Goal: Information Seeking & Learning: Learn about a topic

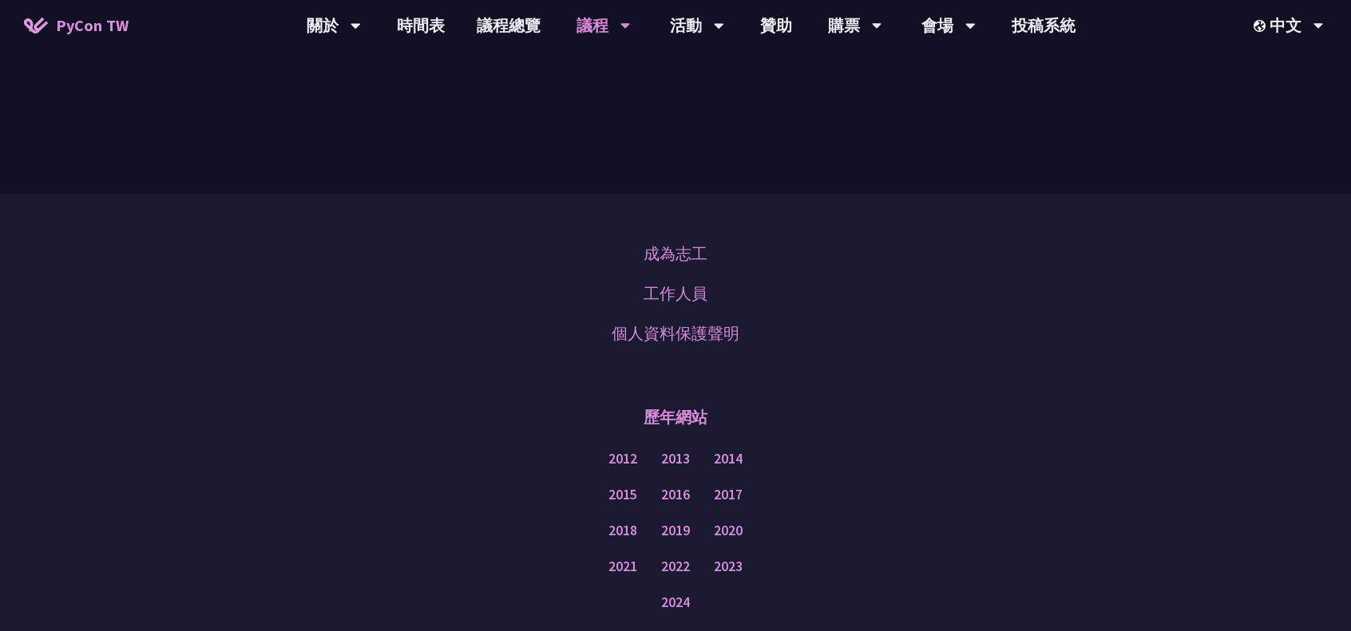
scroll to position [639, 0]
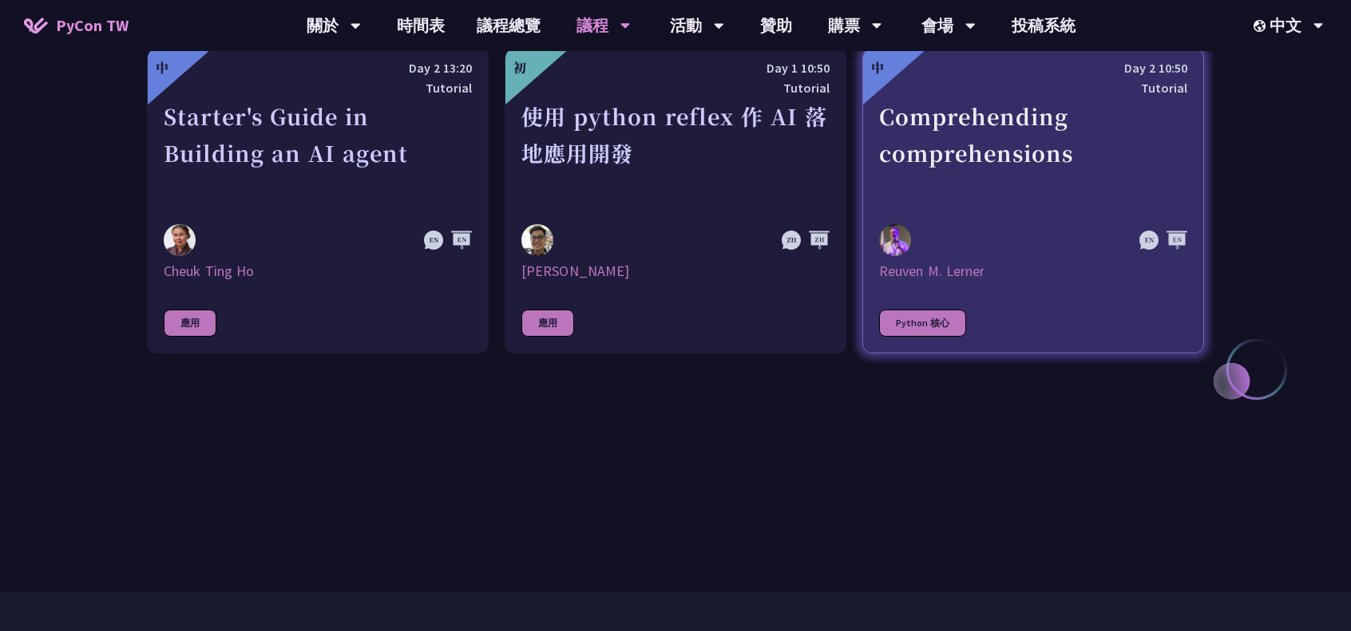
click at [910, 319] on div "Python 核心" at bounding box center [922, 323] width 87 height 27
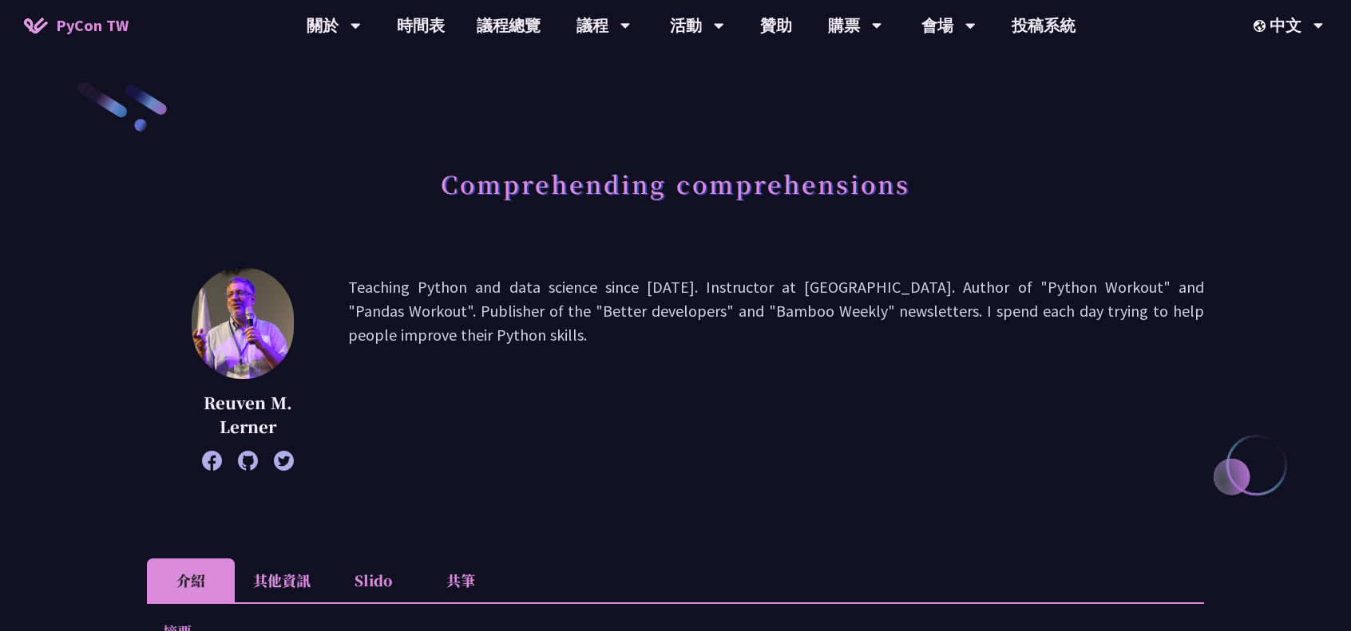
scroll to position [479, 0]
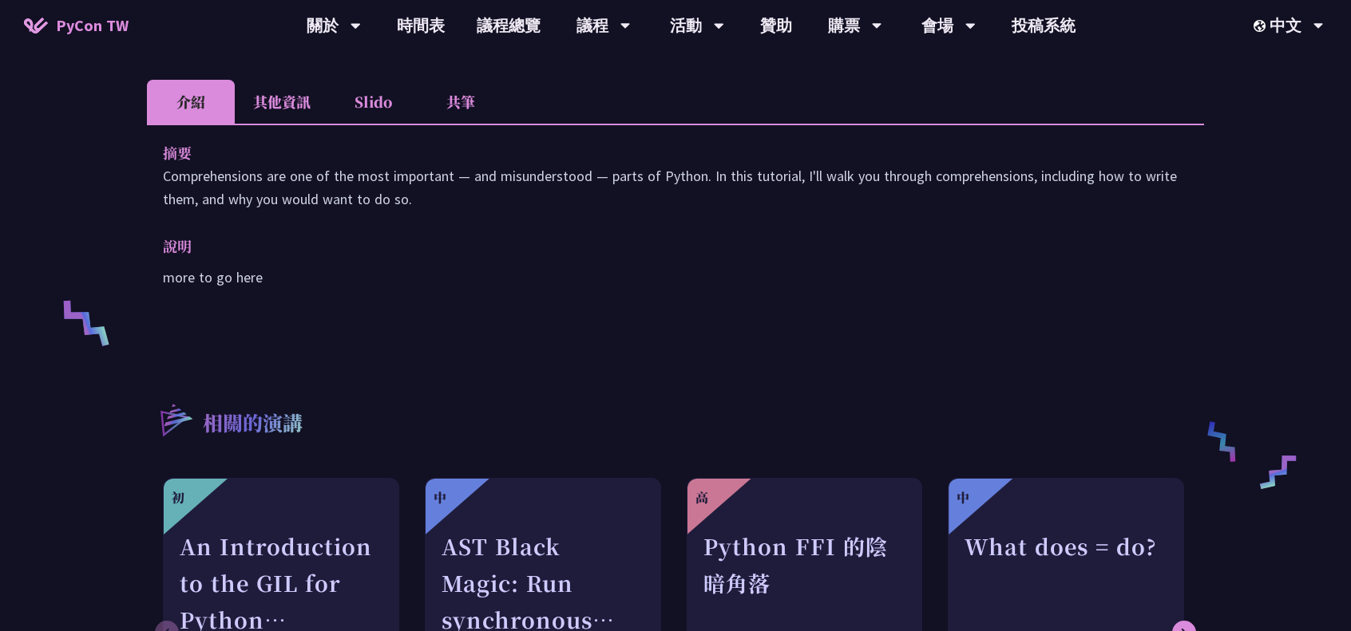
click at [358, 100] on li "Slido" at bounding box center [373, 102] width 88 height 44
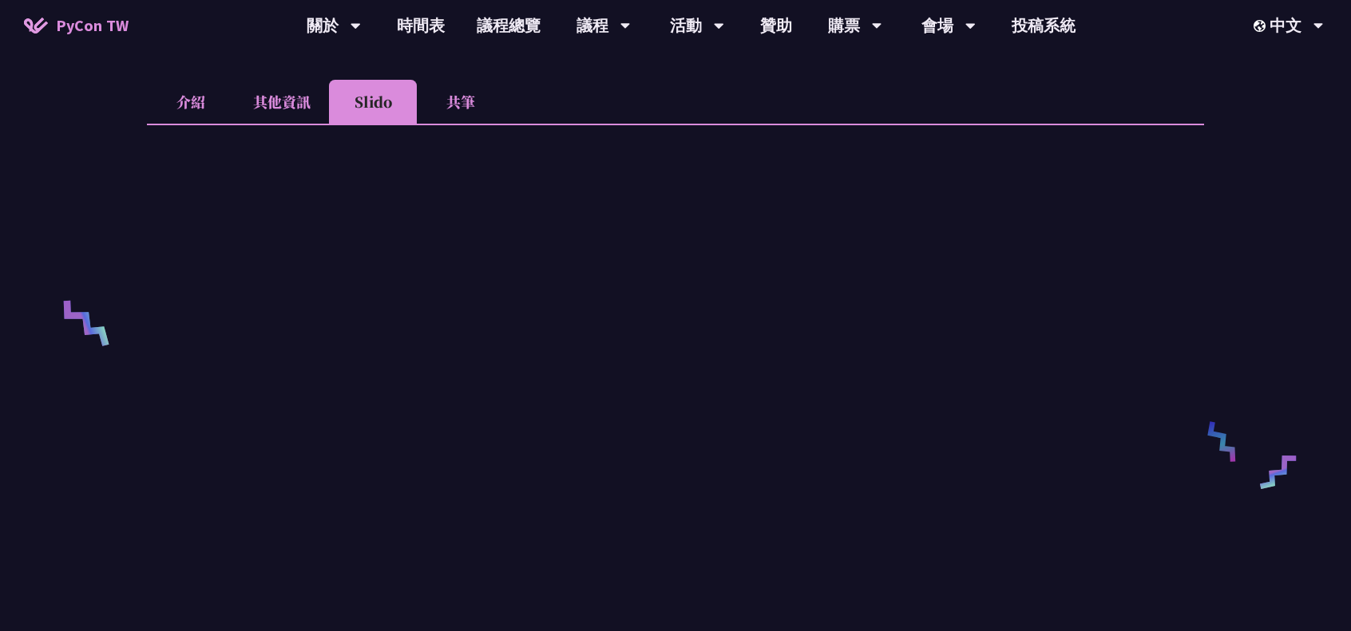
click at [177, 95] on li "介紹" at bounding box center [191, 102] width 88 height 44
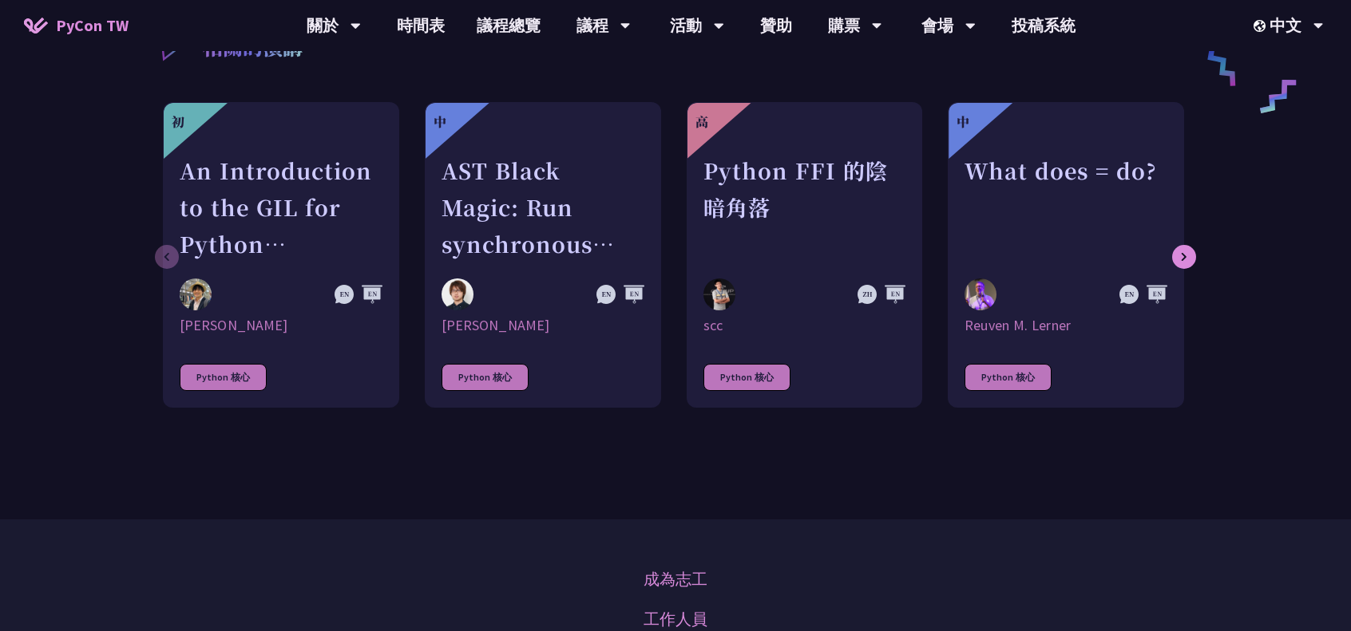
scroll to position [798, 0]
